Goal: Task Accomplishment & Management: Complete application form

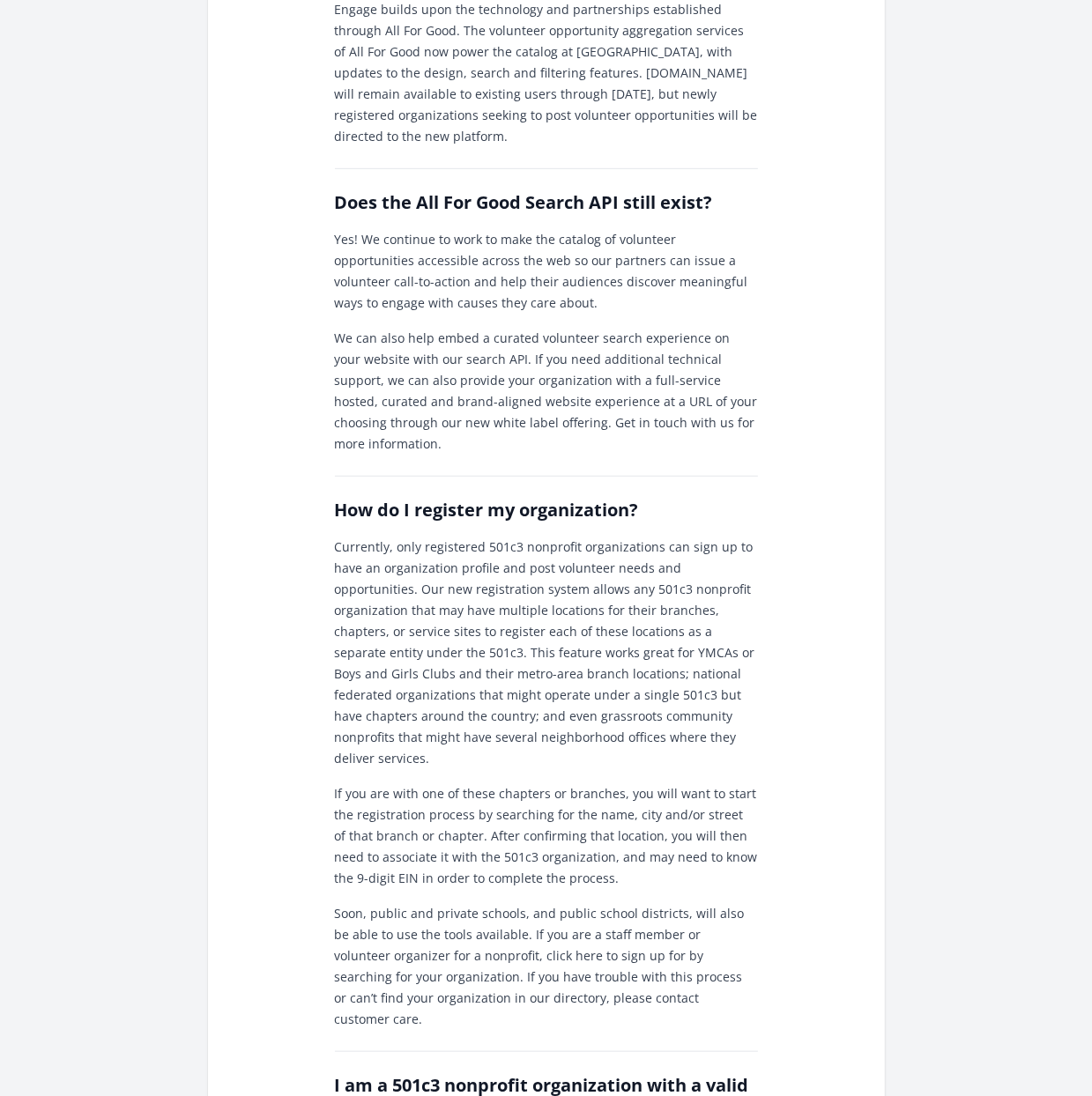
scroll to position [88, 0]
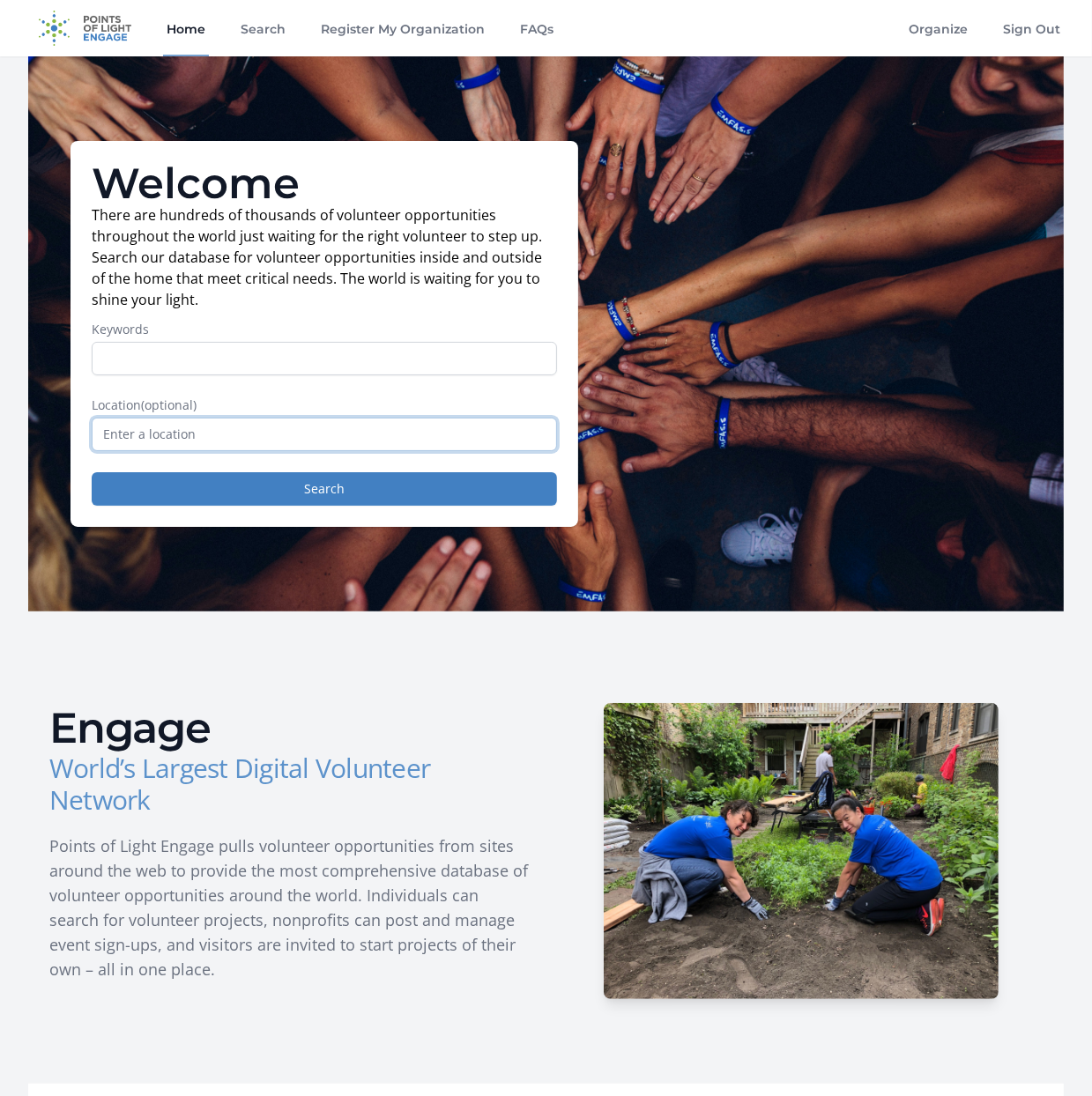
click at [232, 431] on input "text" at bounding box center [324, 434] width 465 height 33
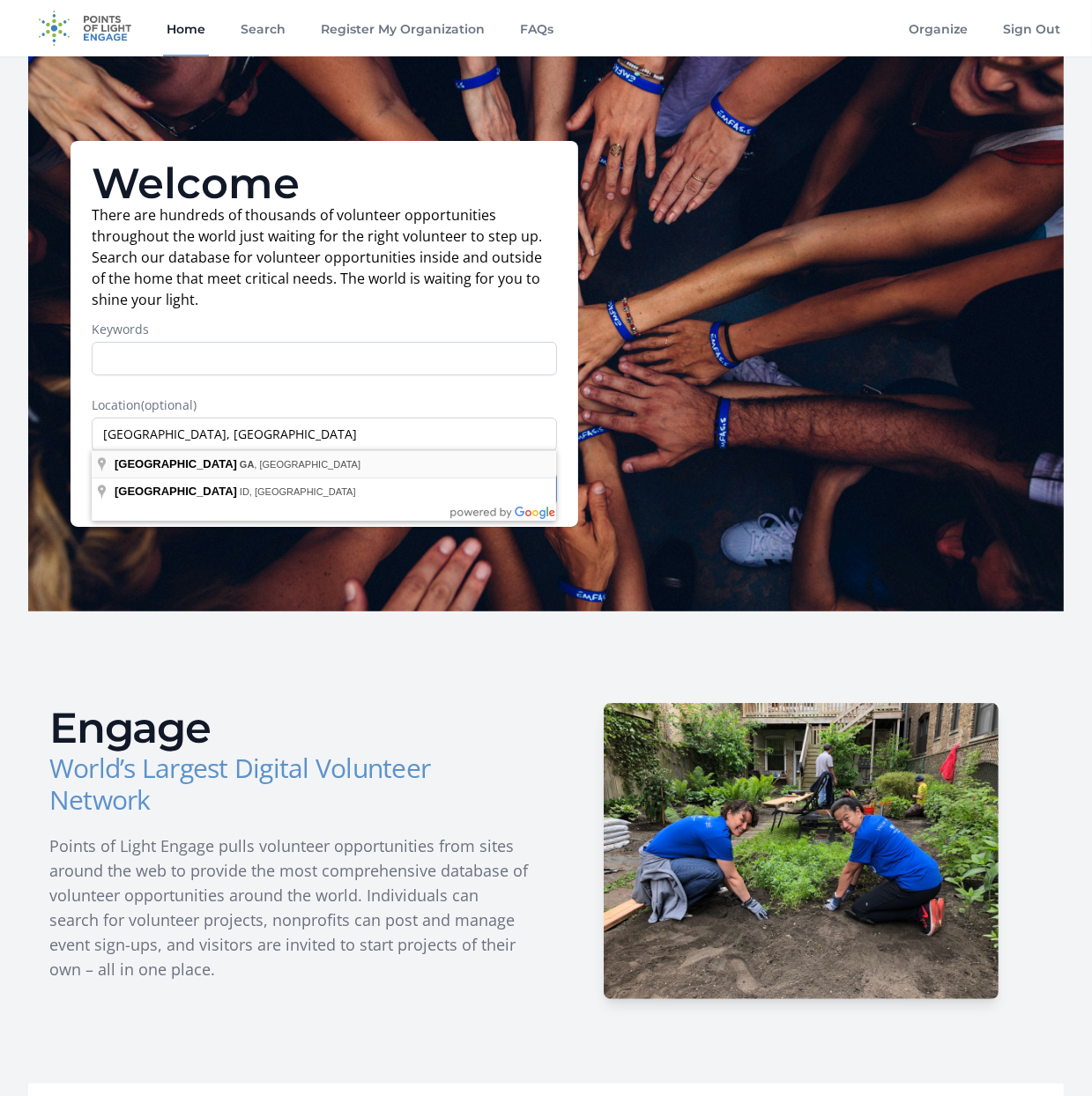
type input "[GEOGRAPHIC_DATA], [GEOGRAPHIC_DATA], [GEOGRAPHIC_DATA]"
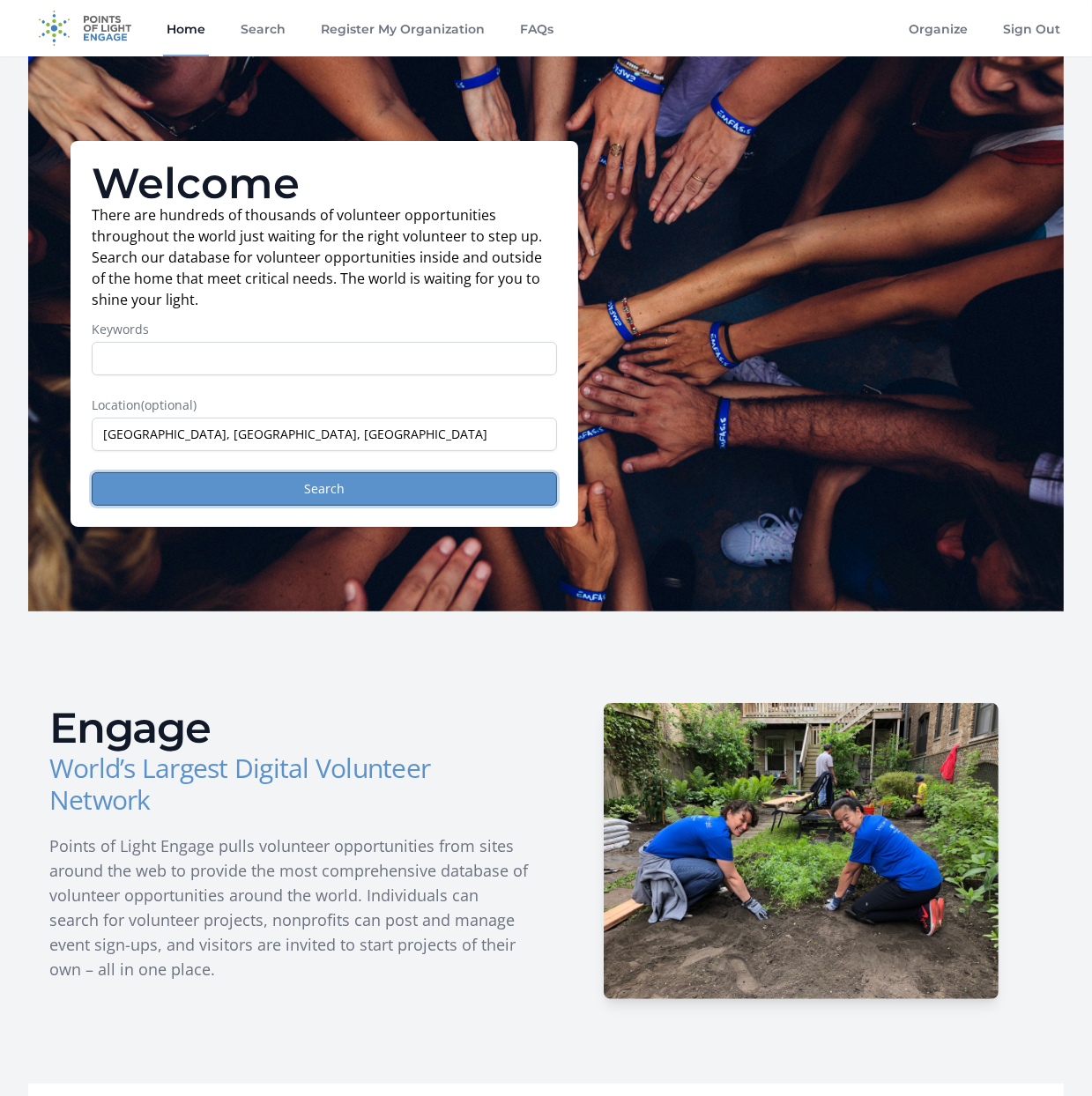
click at [243, 488] on button "Search" at bounding box center [324, 489] width 465 height 33
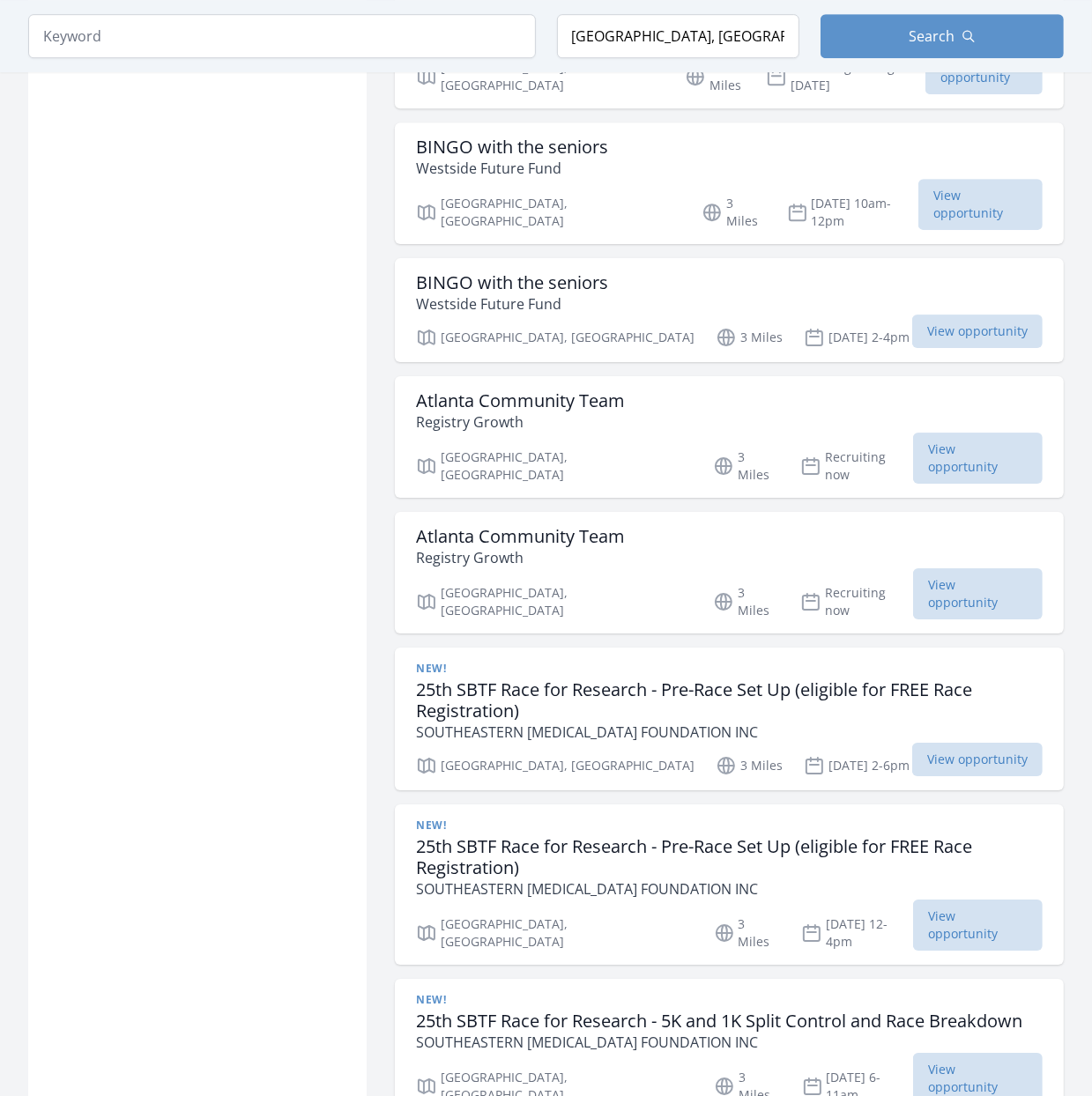
scroll to position [4207, 0]
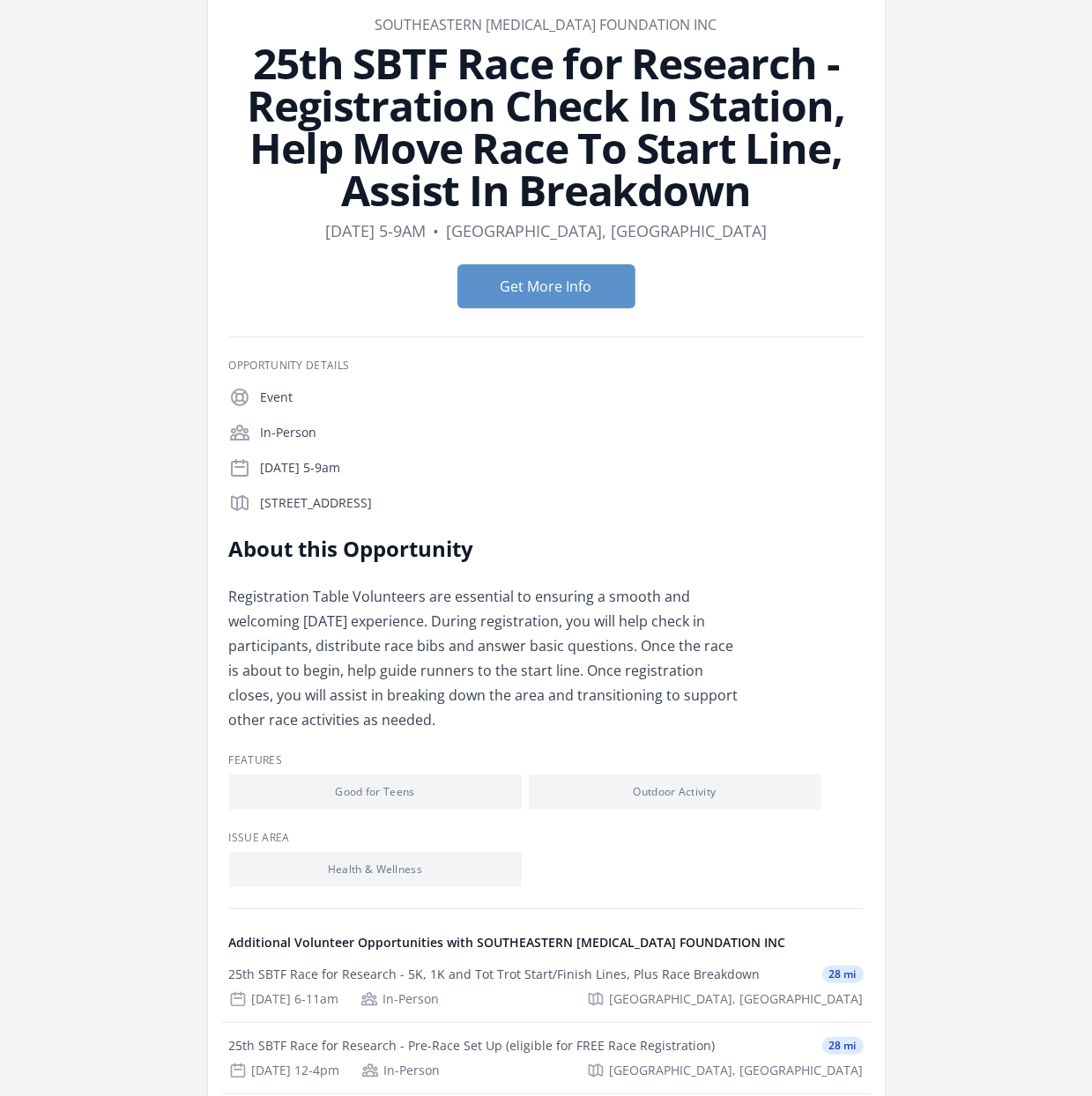
scroll to position [88, 0]
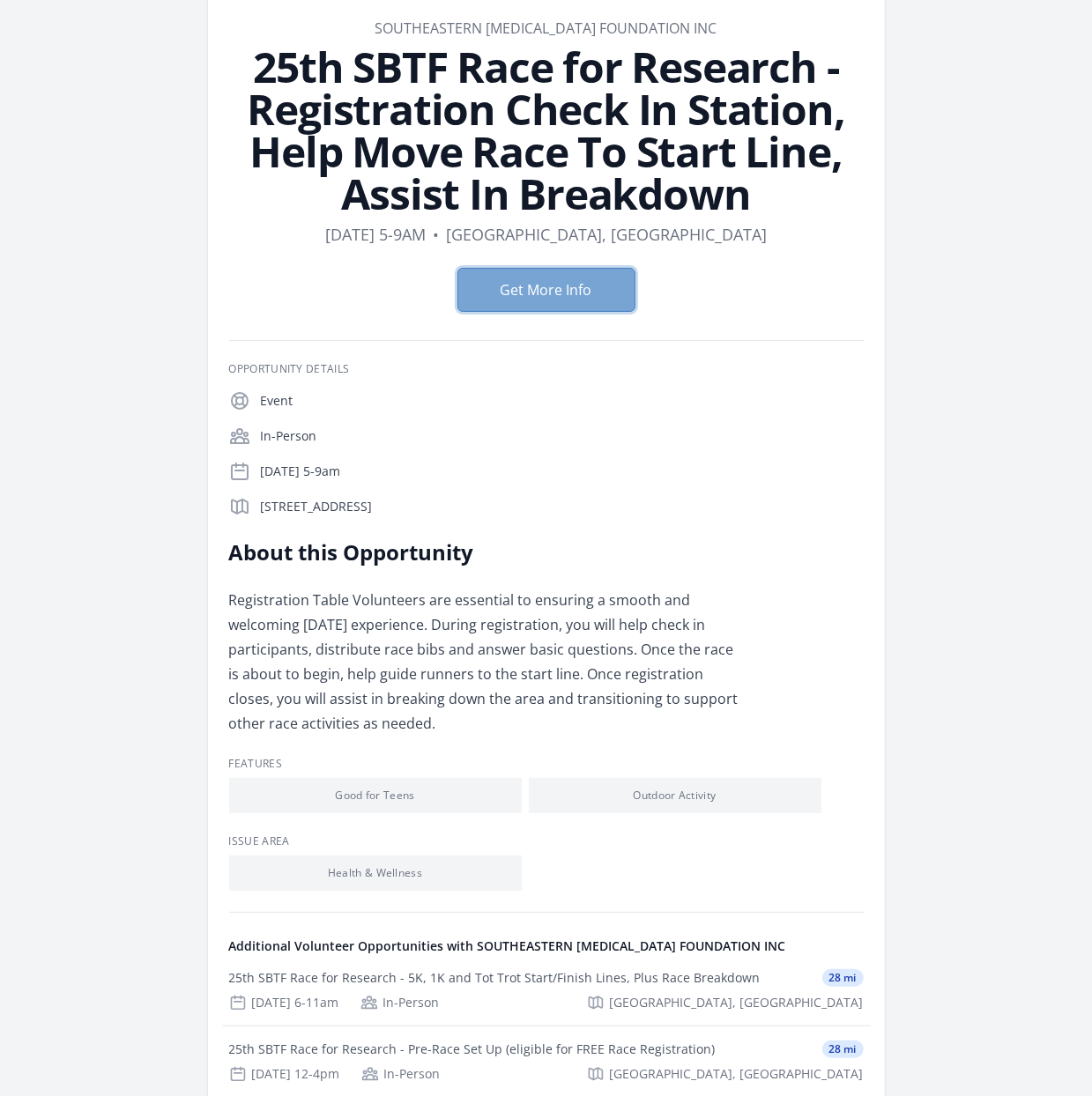
click at [585, 281] on button "Get More Info" at bounding box center [546, 290] width 178 height 44
